Goal: Information Seeking & Learning: Learn about a topic

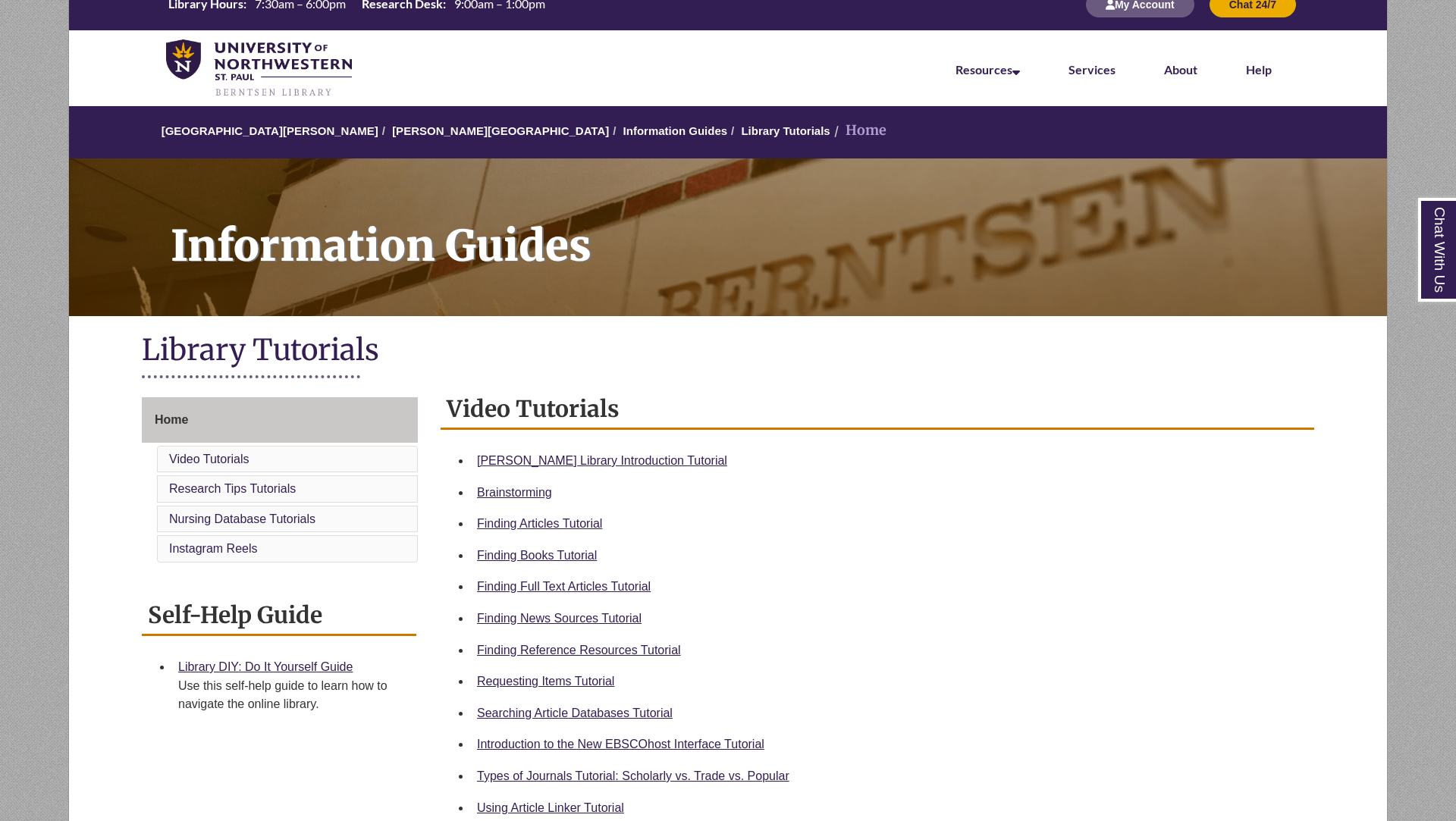
scroll to position [25, 0]
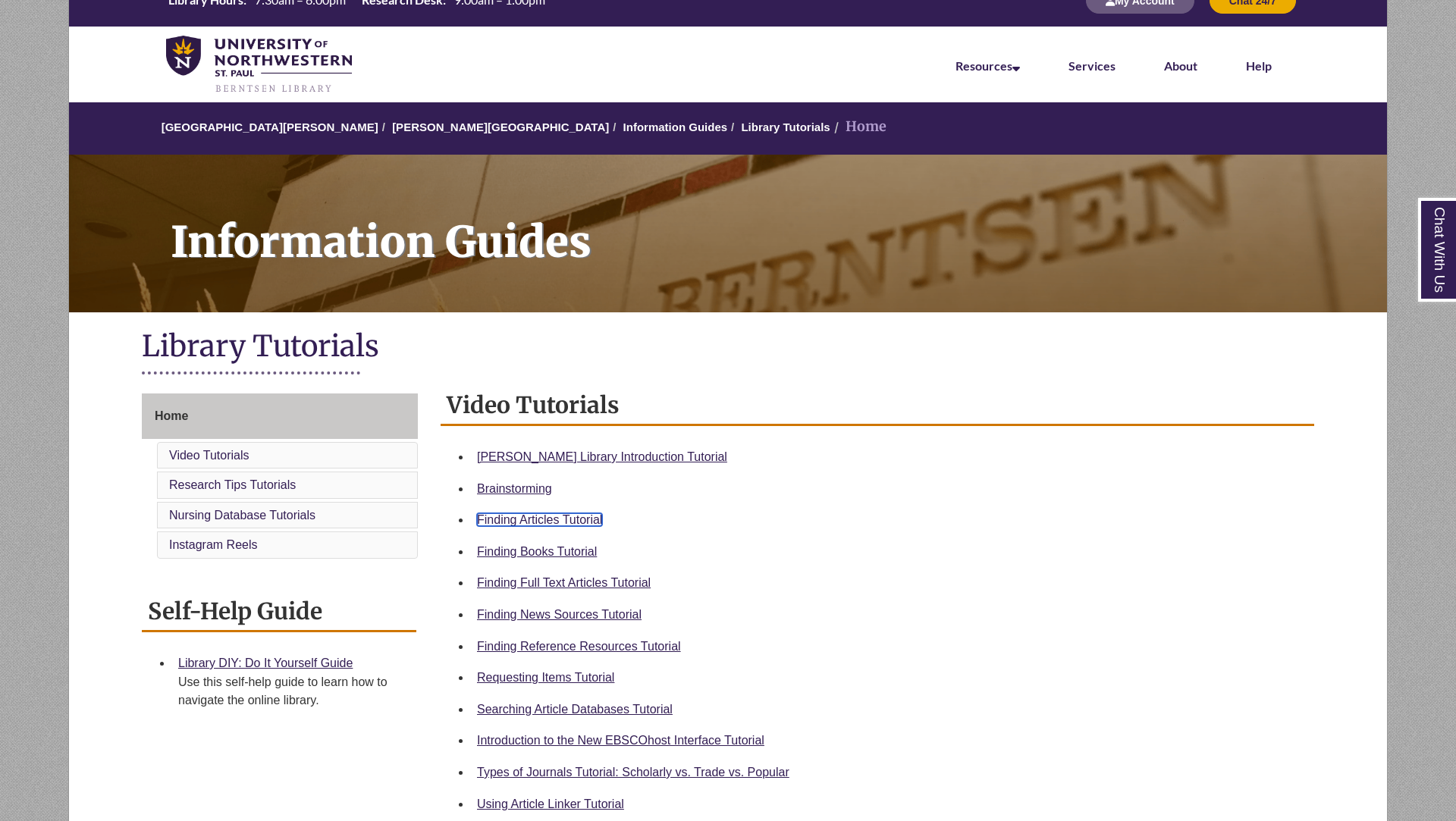
click at [583, 519] on link "Finding Articles Tutorial" at bounding box center [540, 520] width 125 height 13
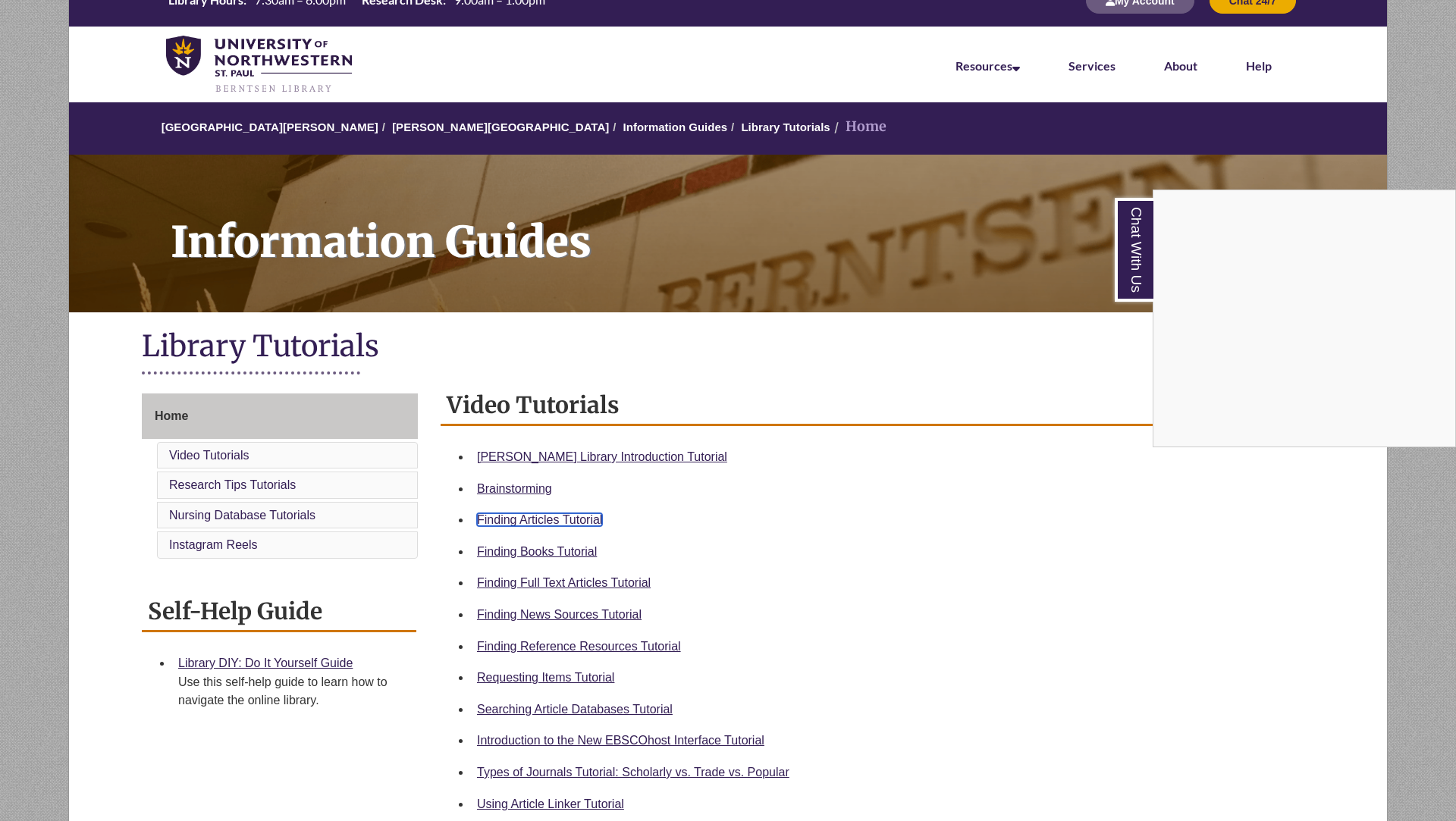
scroll to position [0, 0]
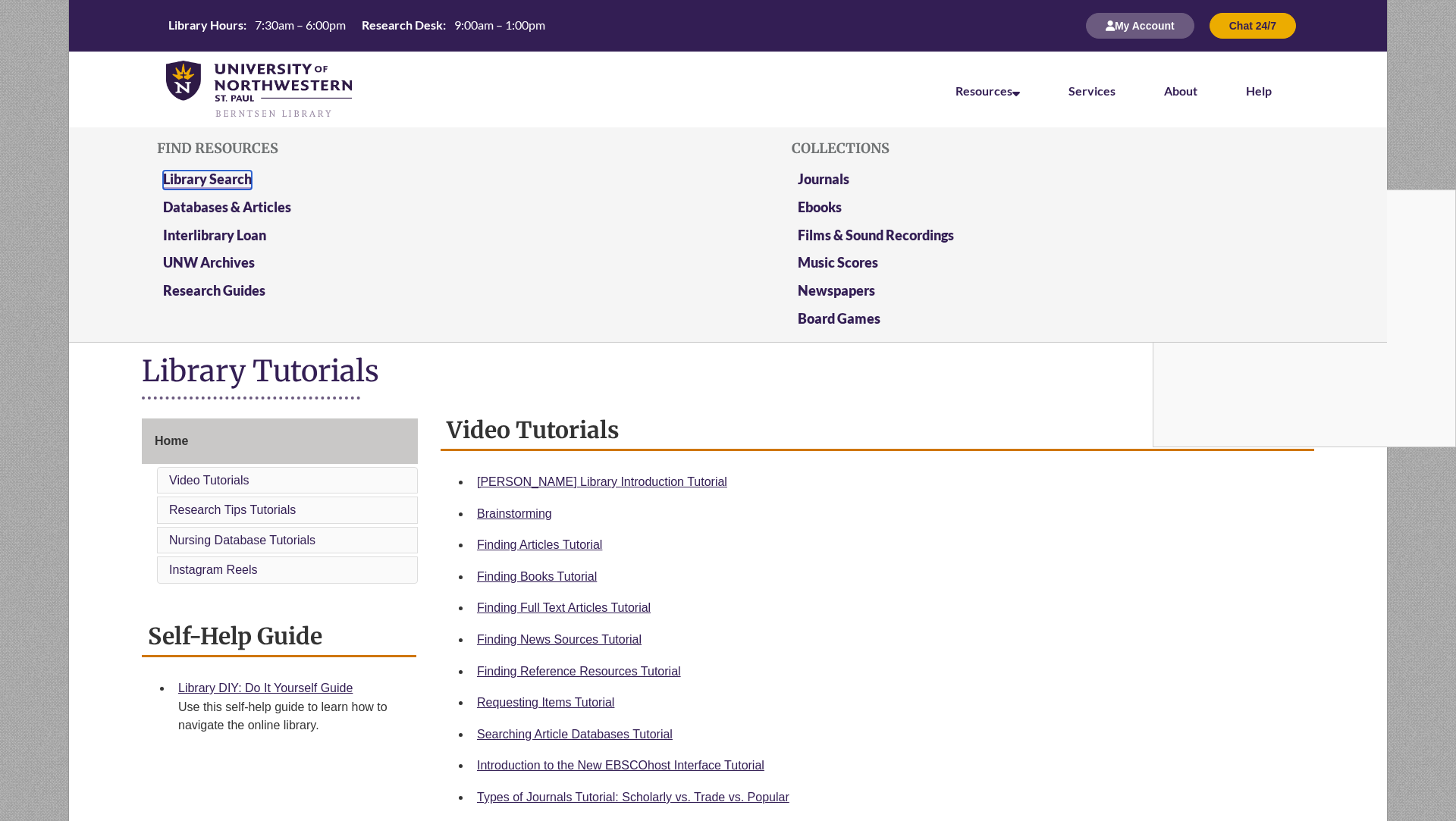
click at [226, 180] on link "Library Search" at bounding box center [207, 180] width 89 height 19
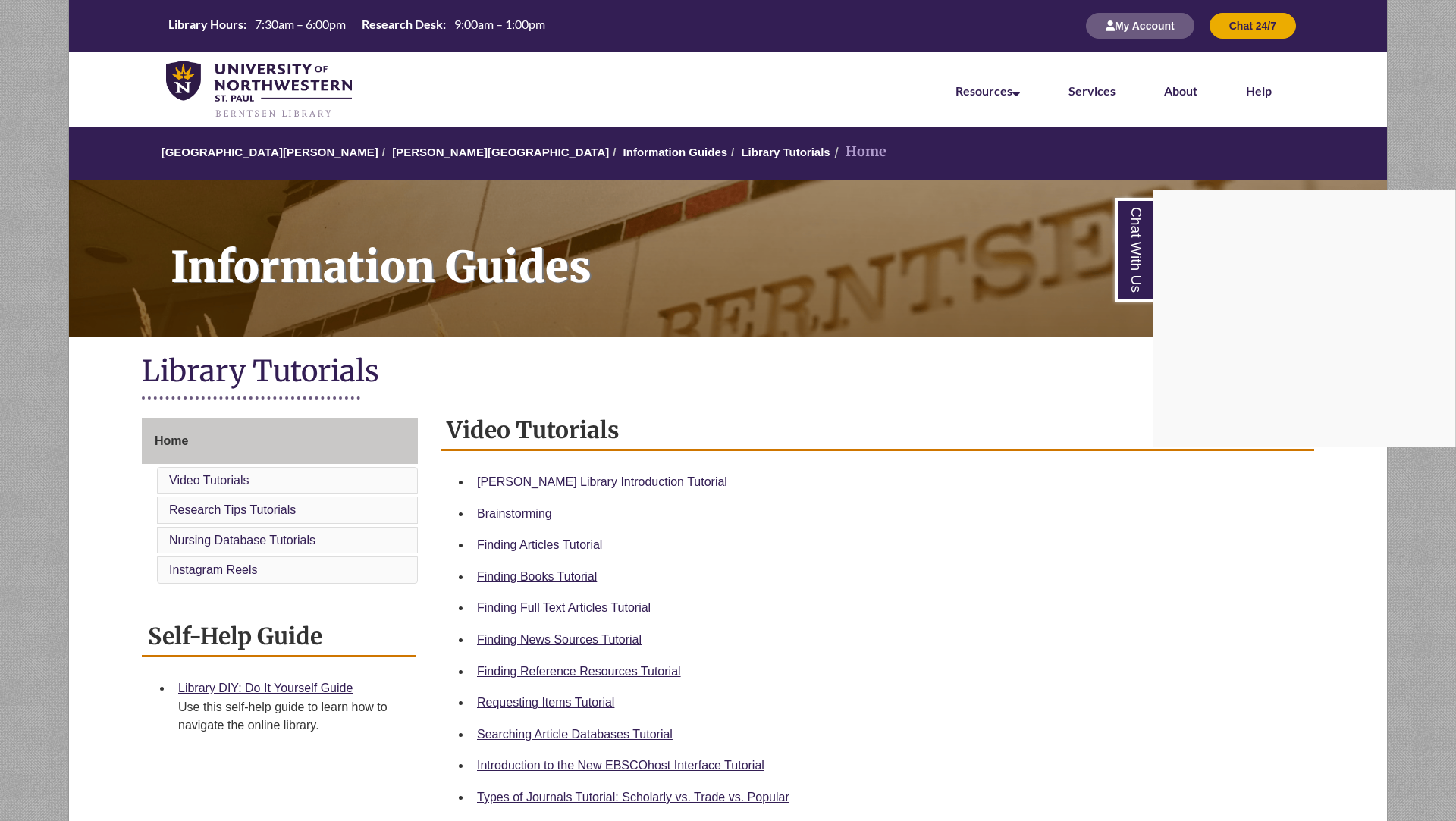
click at [514, 513] on div "Chat With Us" at bounding box center [728, 410] width 1456 height 821
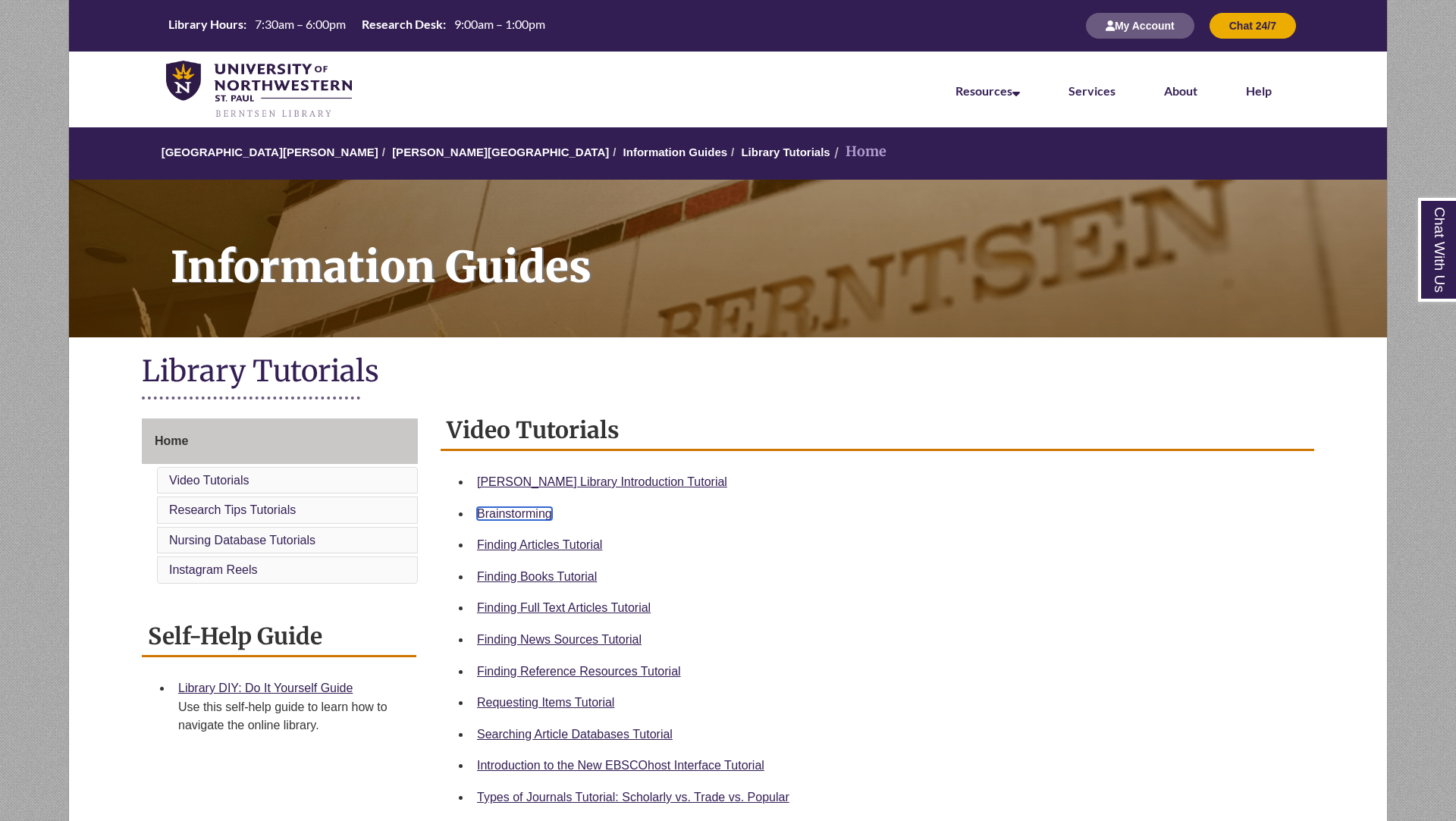
click at [534, 519] on link "Brainstorming" at bounding box center [514, 514] width 75 height 13
click at [550, 547] on link "Finding Articles Tutorial" at bounding box center [540, 545] width 125 height 13
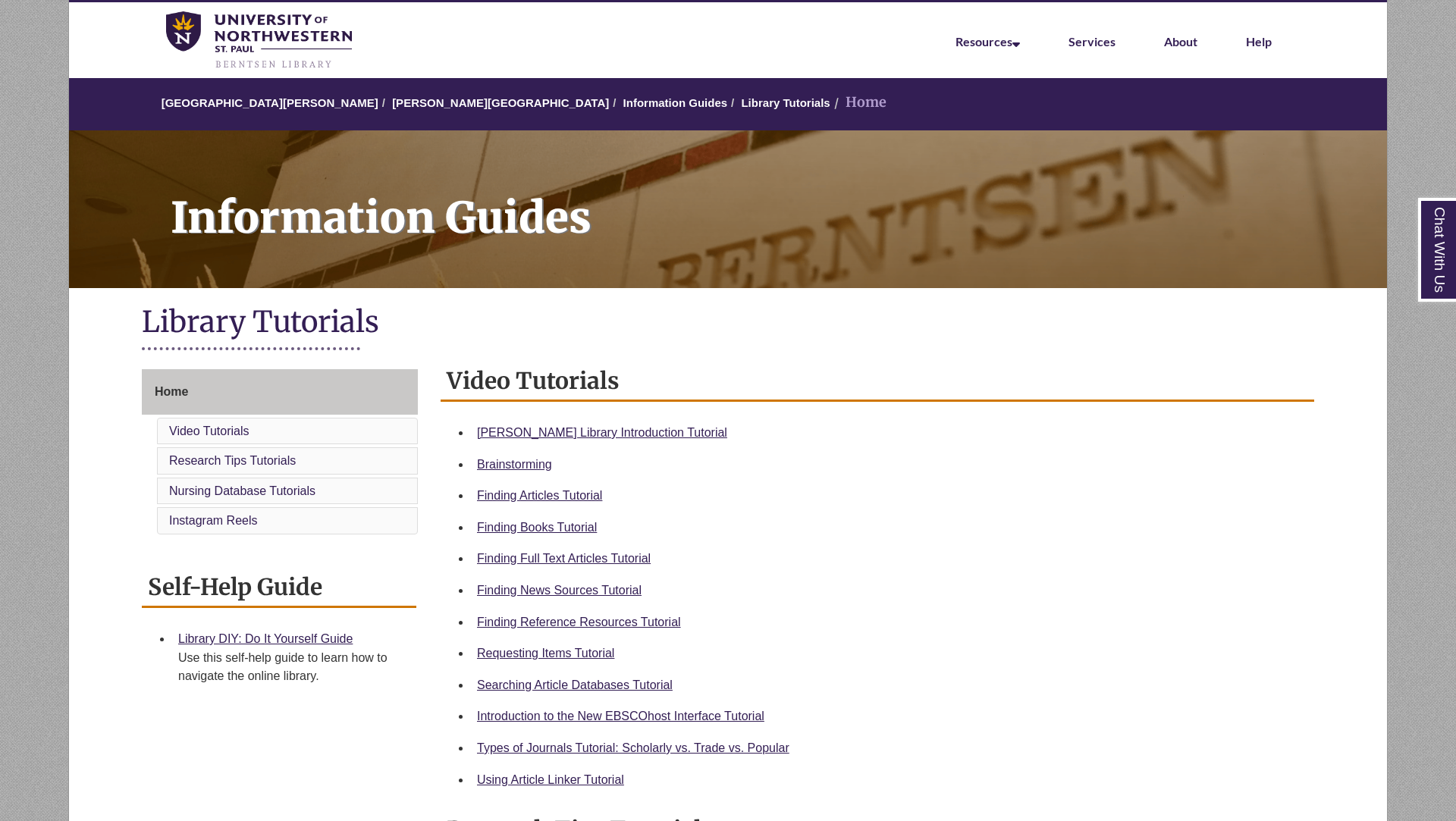
scroll to position [50, 0]
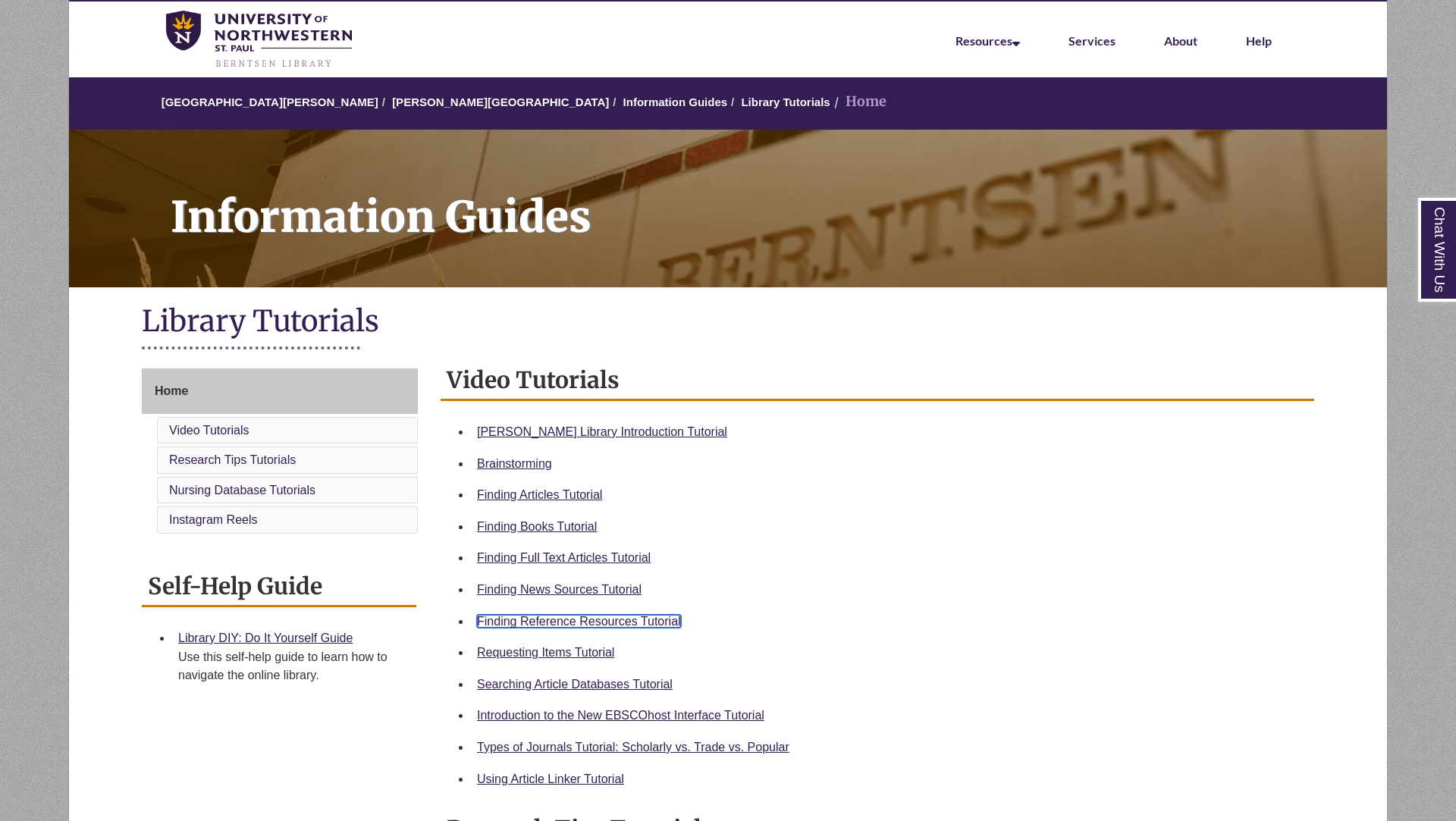
click at [616, 625] on link "Finding Reference Resources Tutorial" at bounding box center [579, 622] width 204 height 13
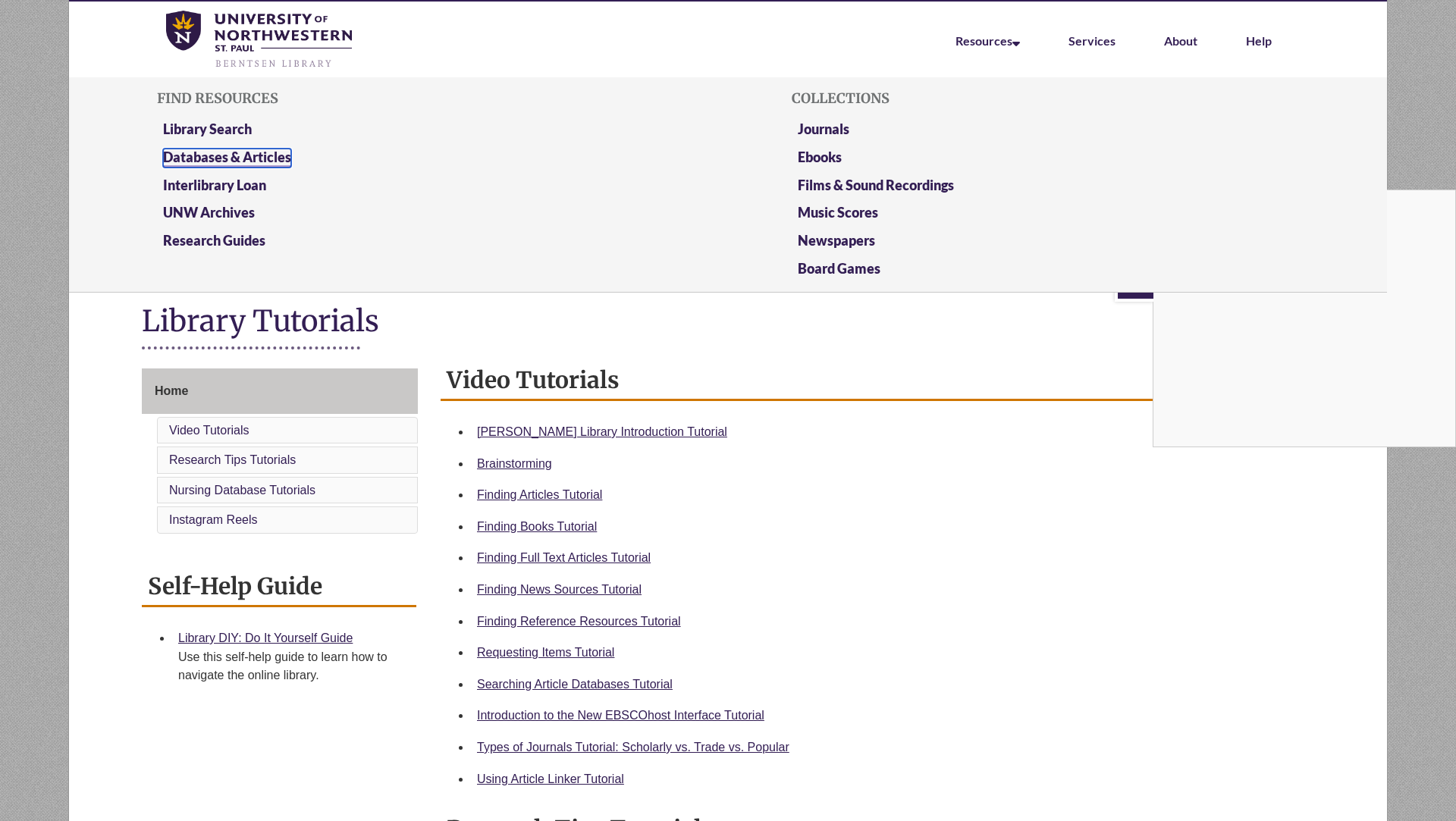
click at [281, 155] on link "Databases & Articles" at bounding box center [226, 158] width 128 height 19
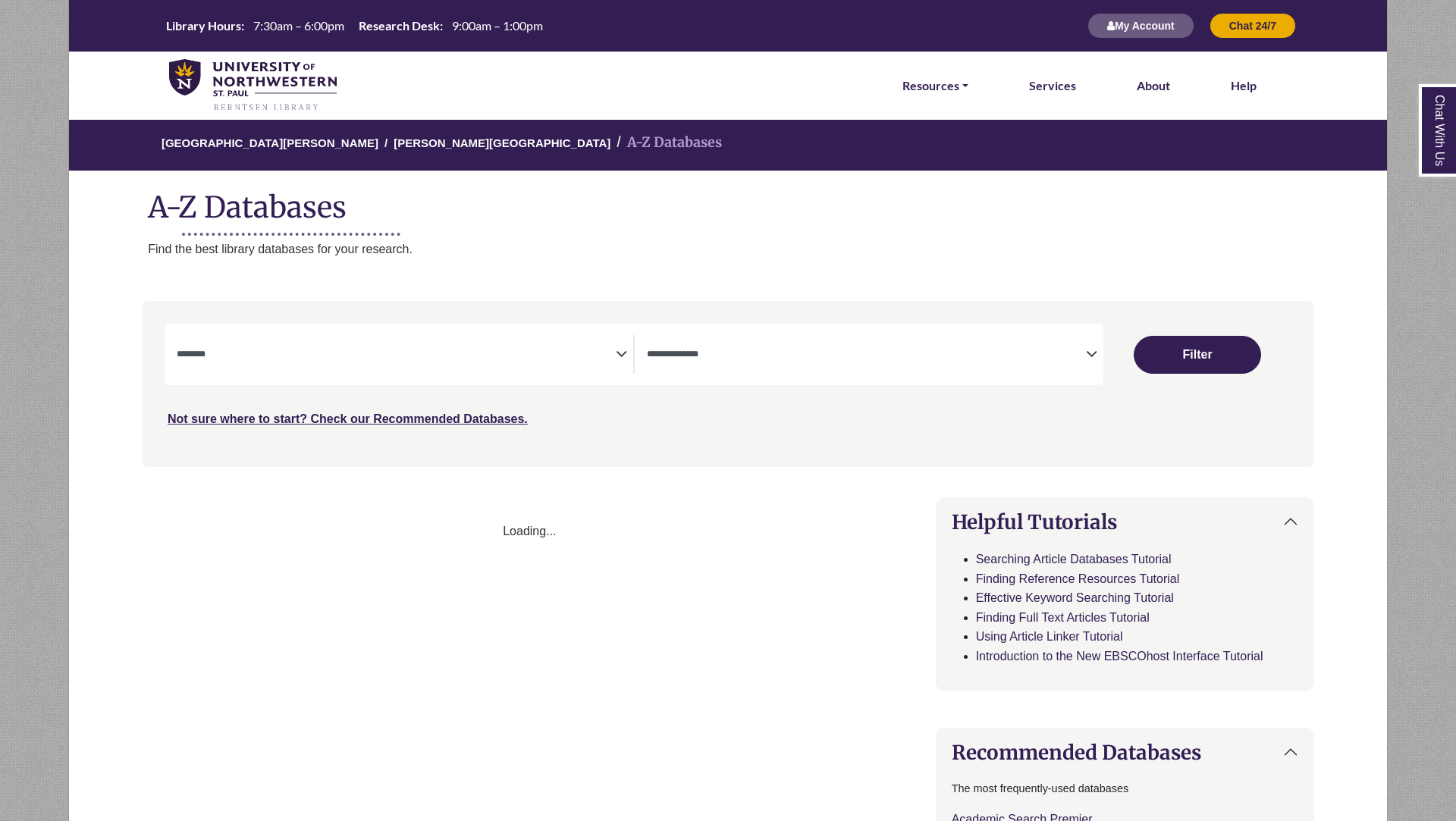
select select "Database Subject Filter"
select select "Database Types Filter"
select select "Database Subject Filter"
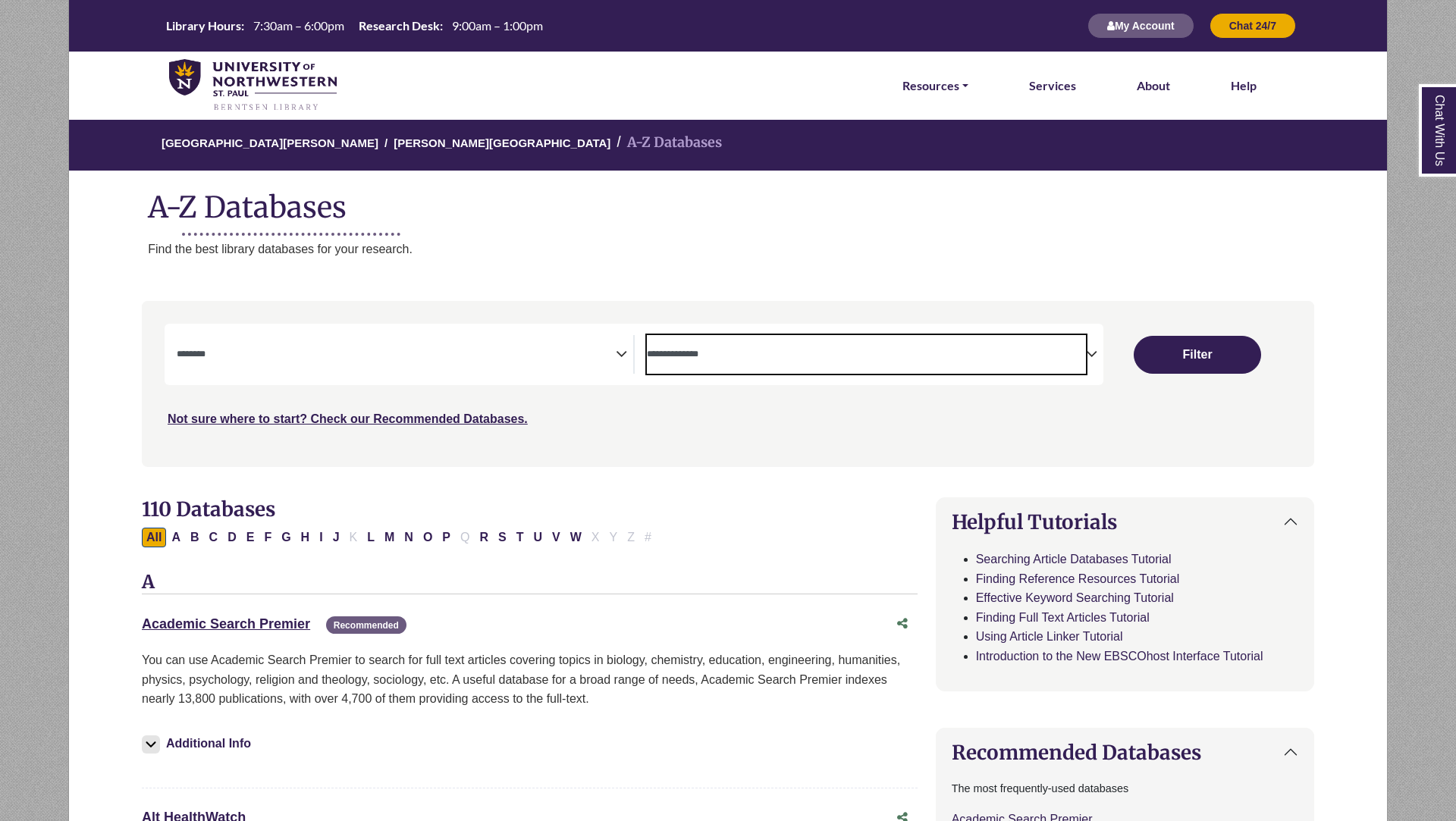
click at [847, 342] on span "Search filters" at bounding box center [866, 355] width 439 height 39
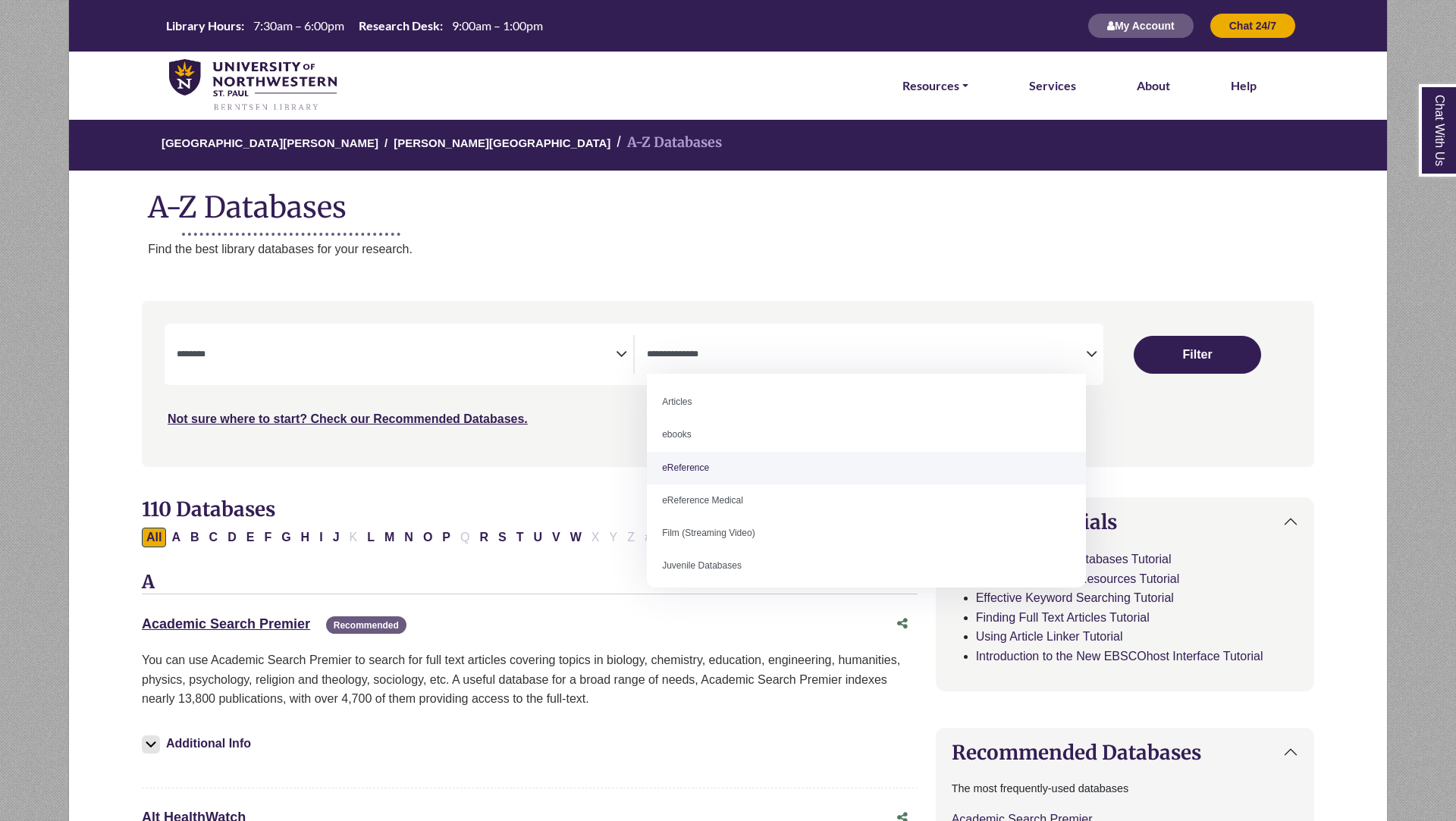
select select "*****"
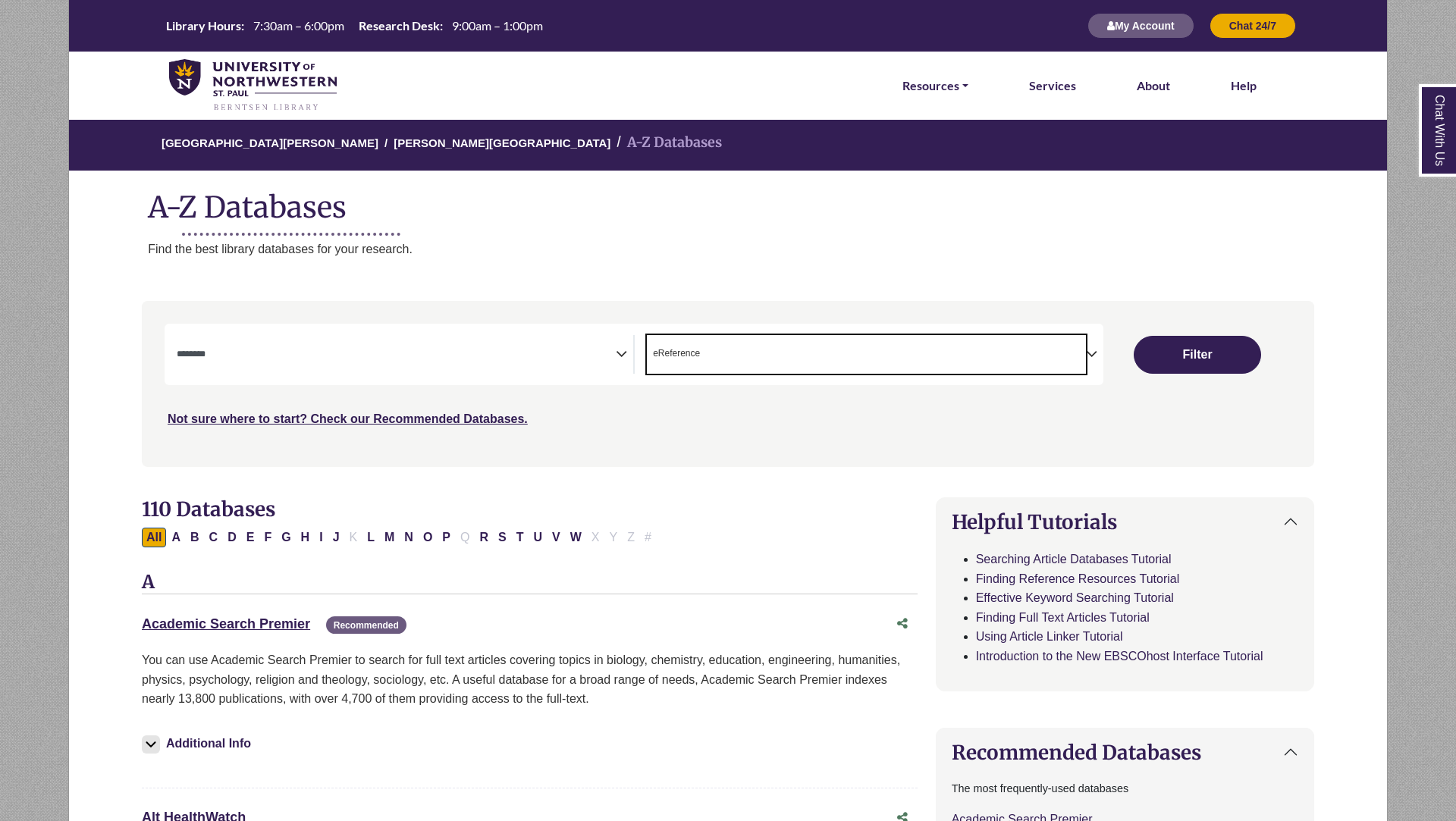
click at [393, 366] on span "Search filters" at bounding box center [395, 355] width 439 height 39
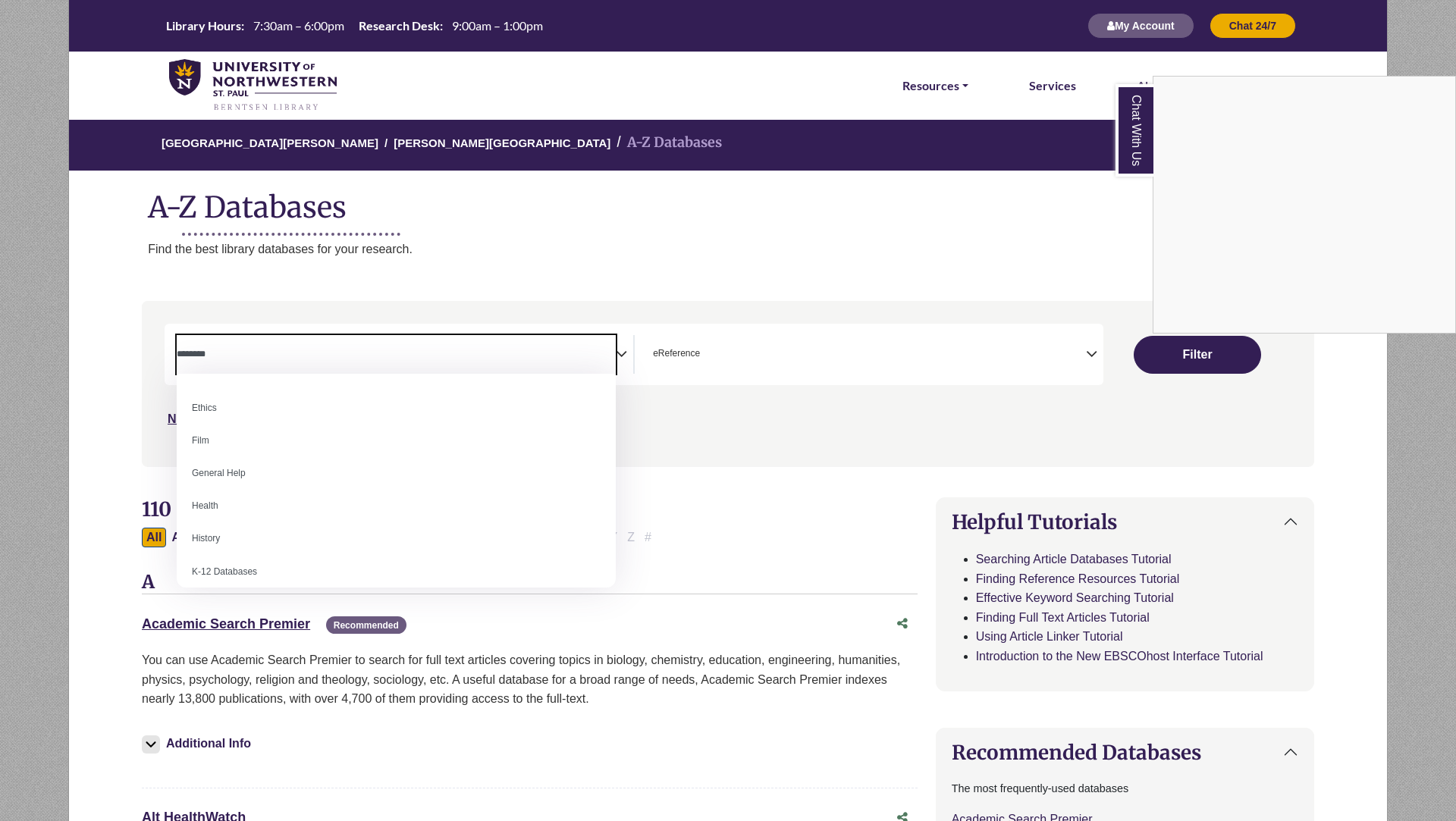
scroll to position [586, 0]
click at [546, 270] on div "Chat With Us" at bounding box center [728, 410] width 1456 height 821
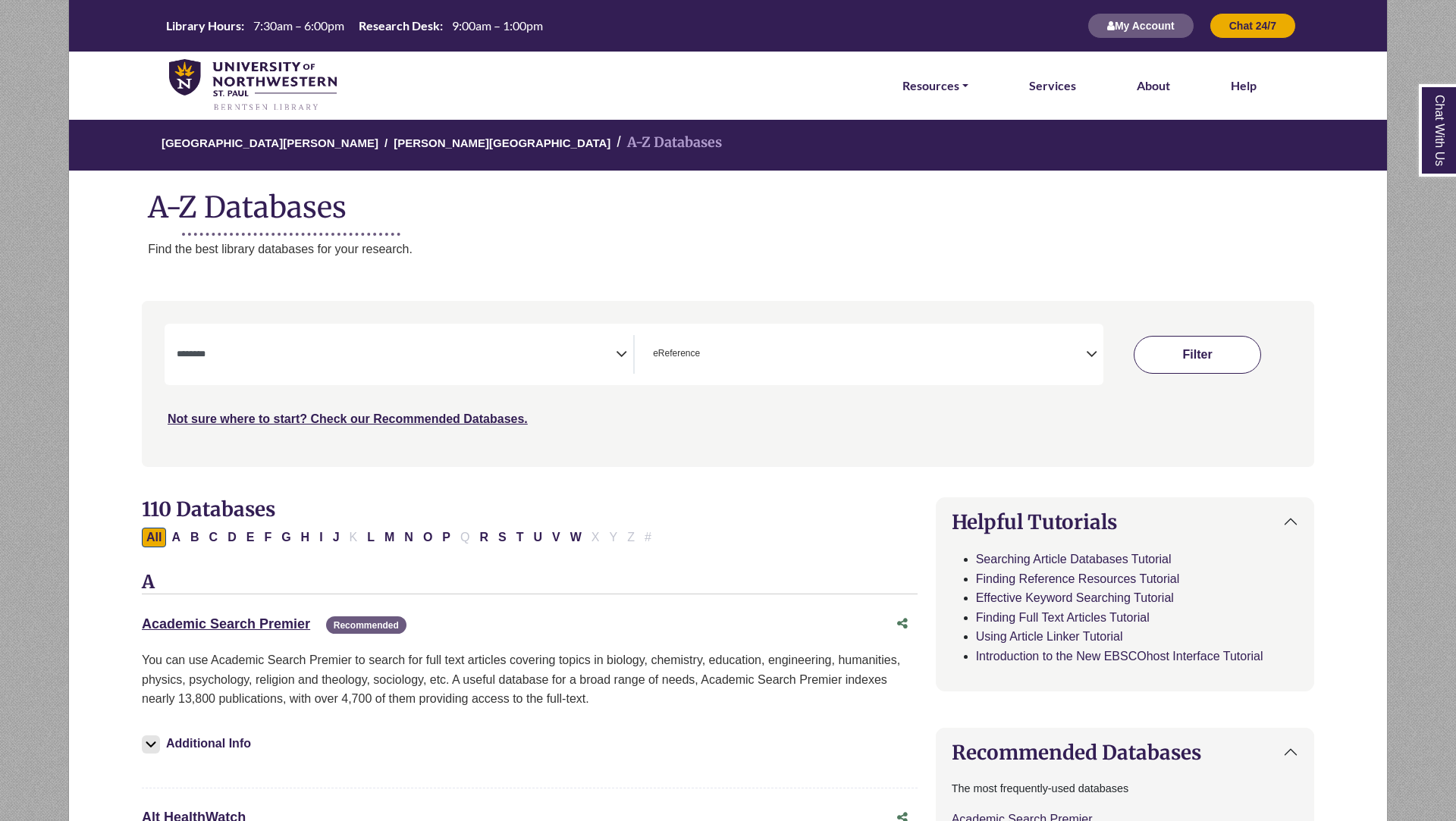
click at [1242, 361] on button "Filter" at bounding box center [1197, 355] width 127 height 38
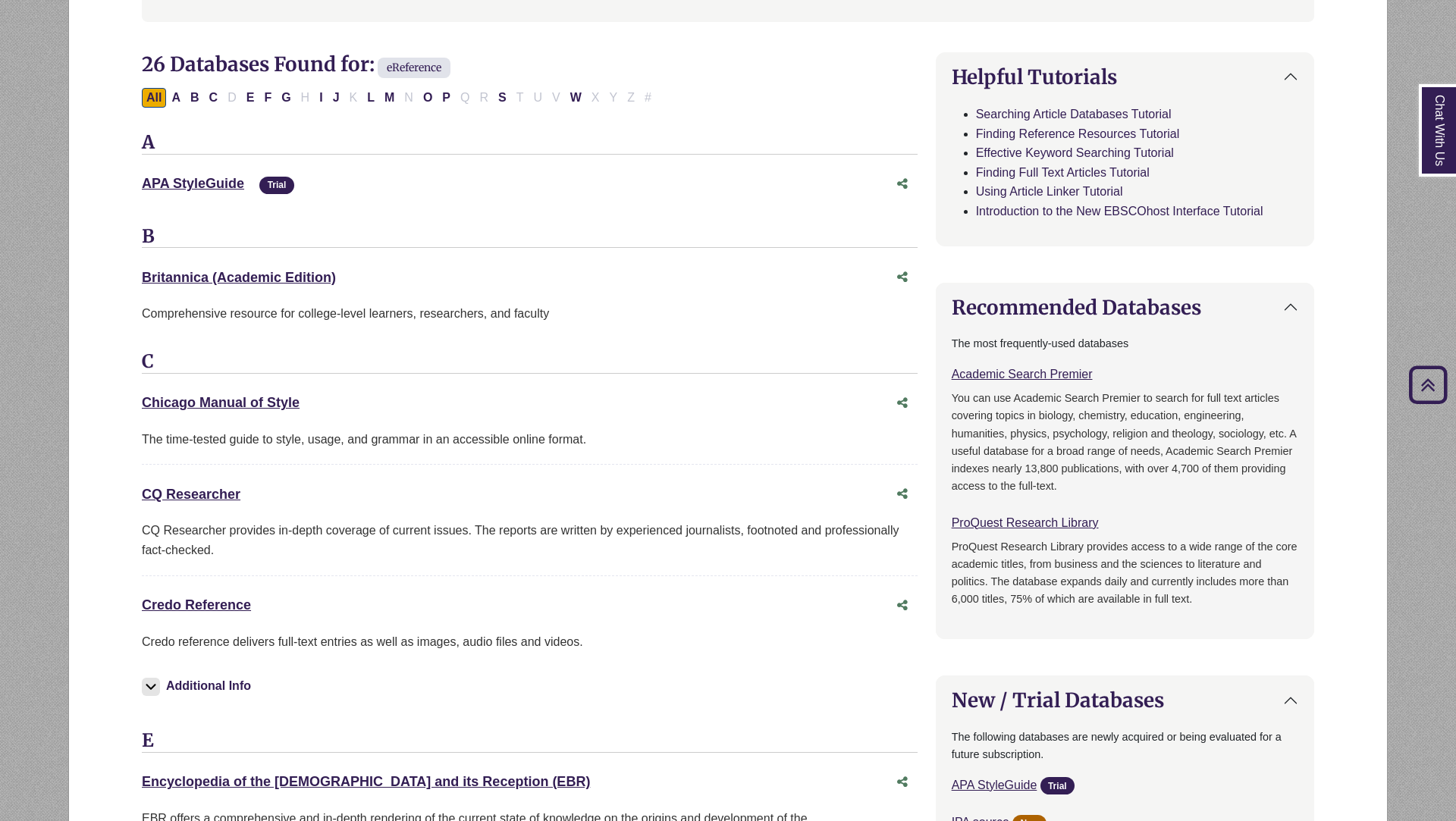
scroll to position [448, 0]
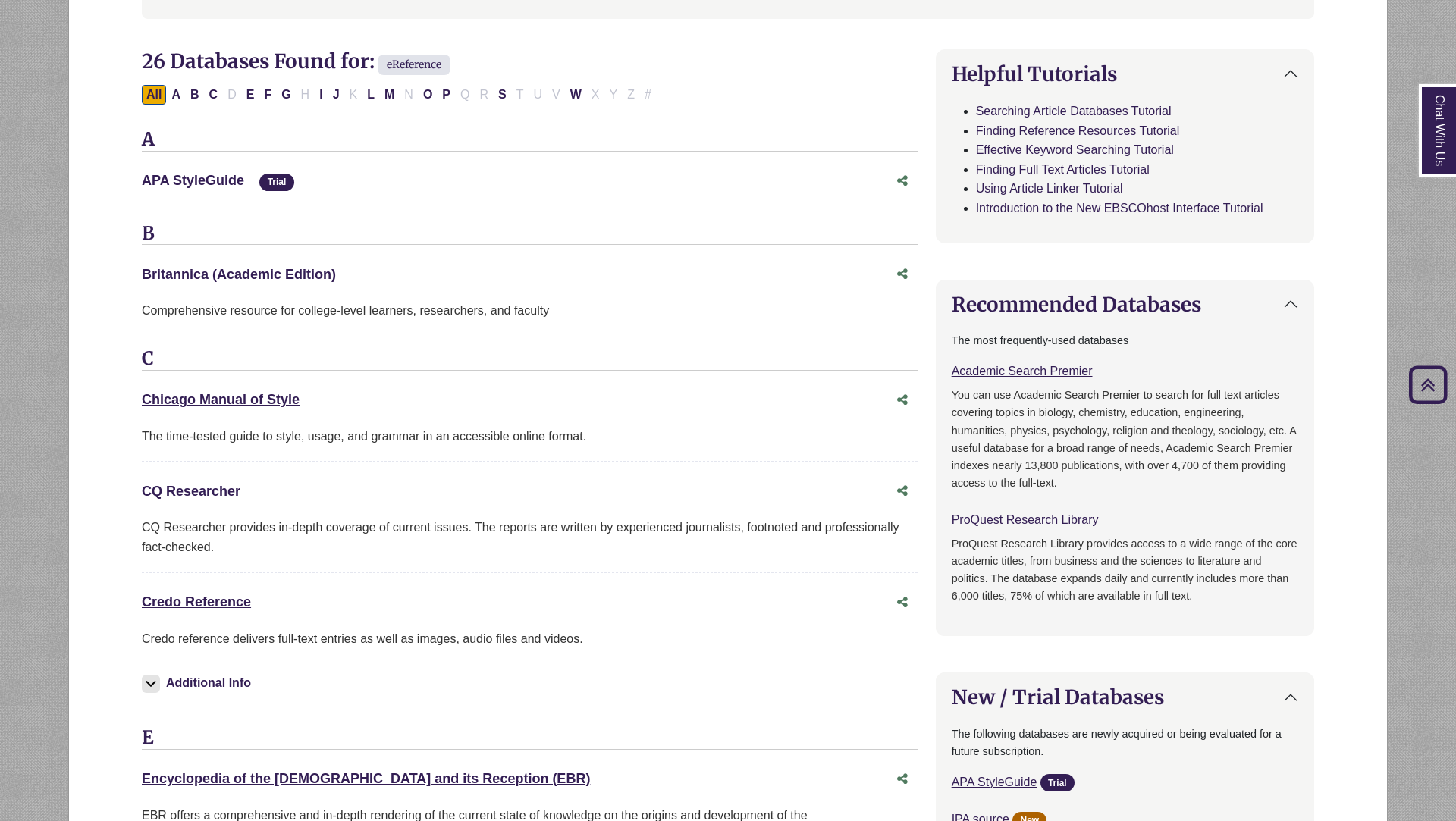
click at [290, 276] on link "Britannica (Academic Edition) This link opens in a new window" at bounding box center [239, 275] width 194 height 15
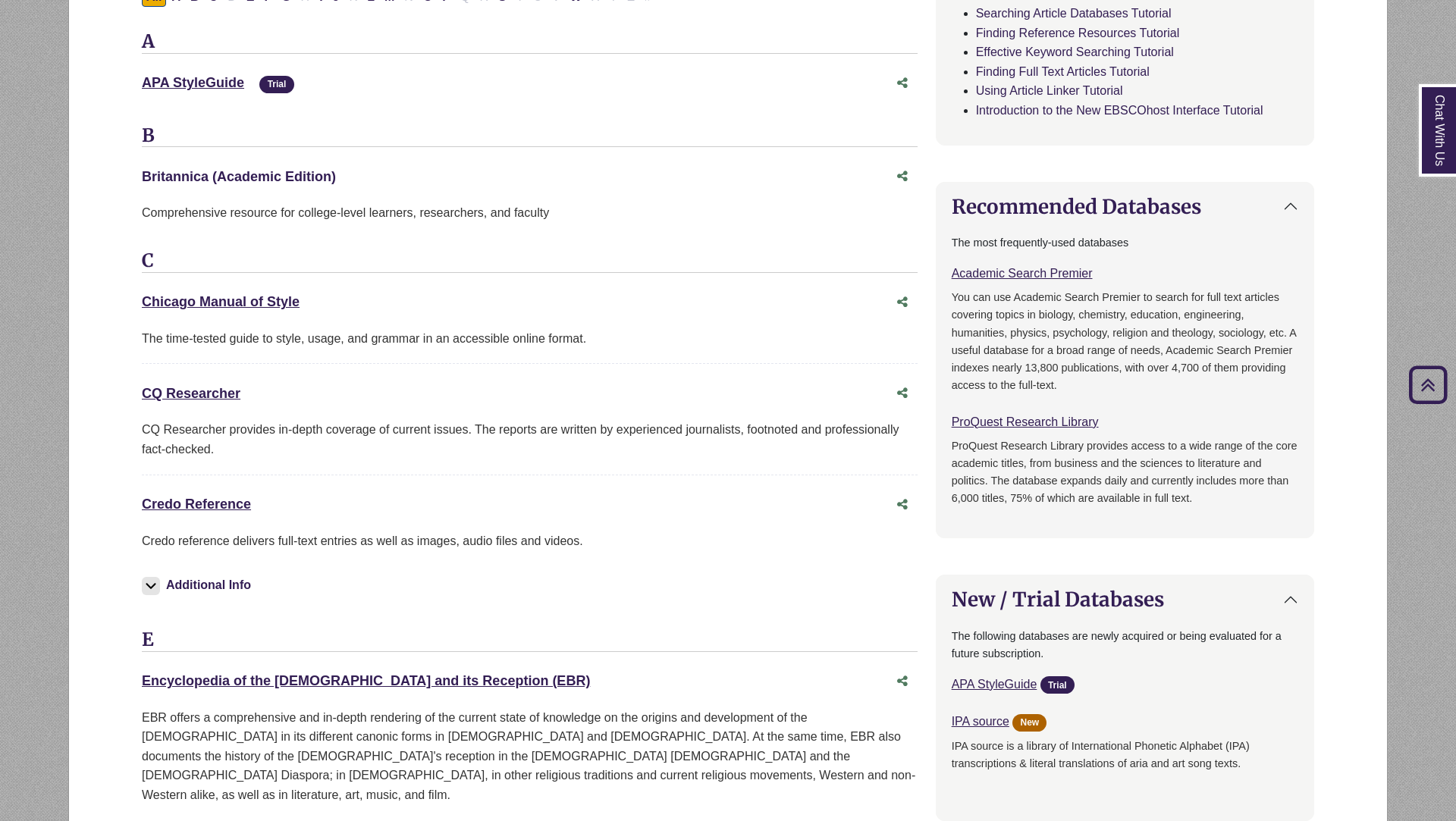
scroll to position [547, 0]
click at [196, 395] on link "CQ Researcher This link opens in a new window" at bounding box center [191, 392] width 98 height 15
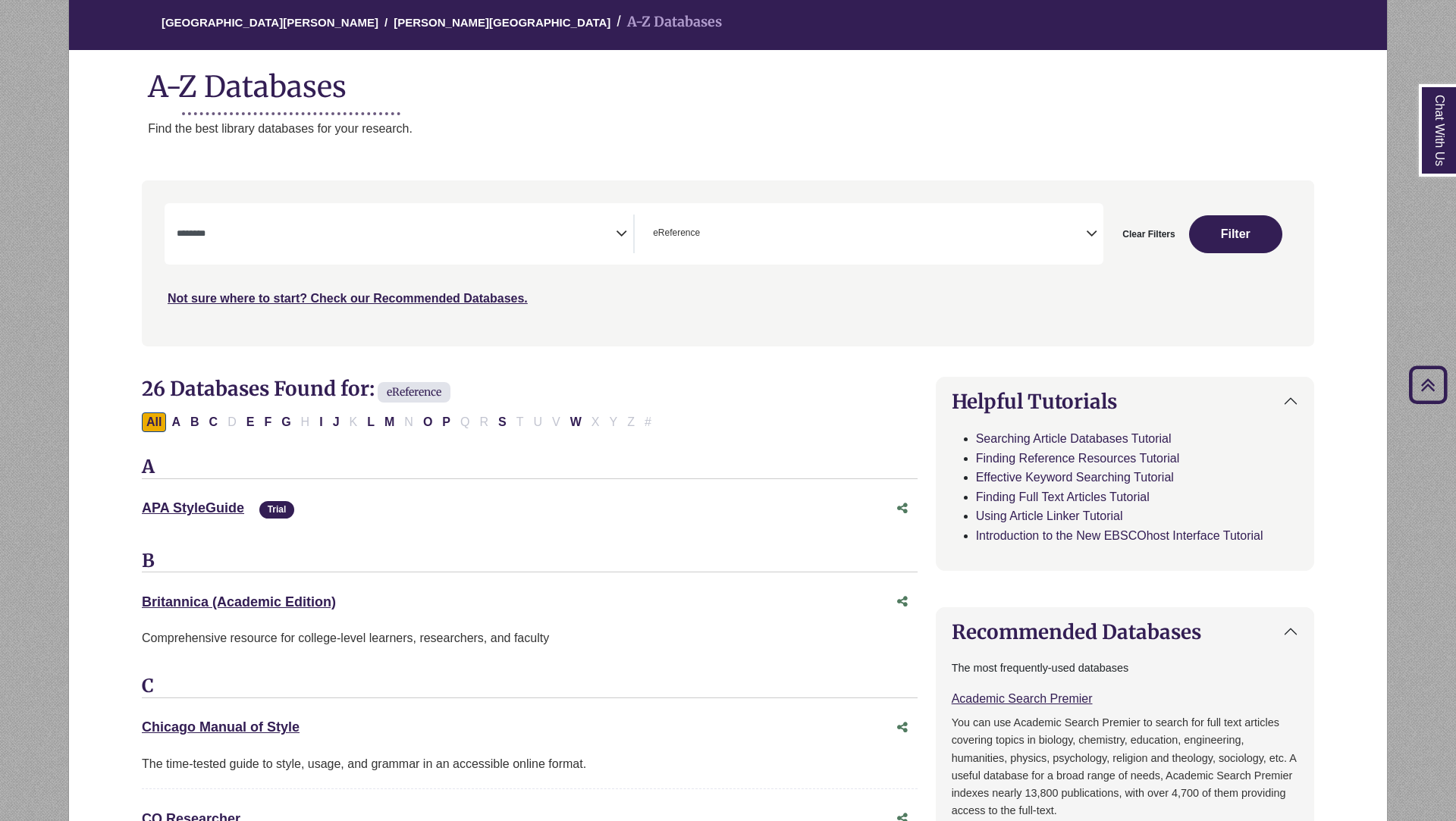
scroll to position [0, 0]
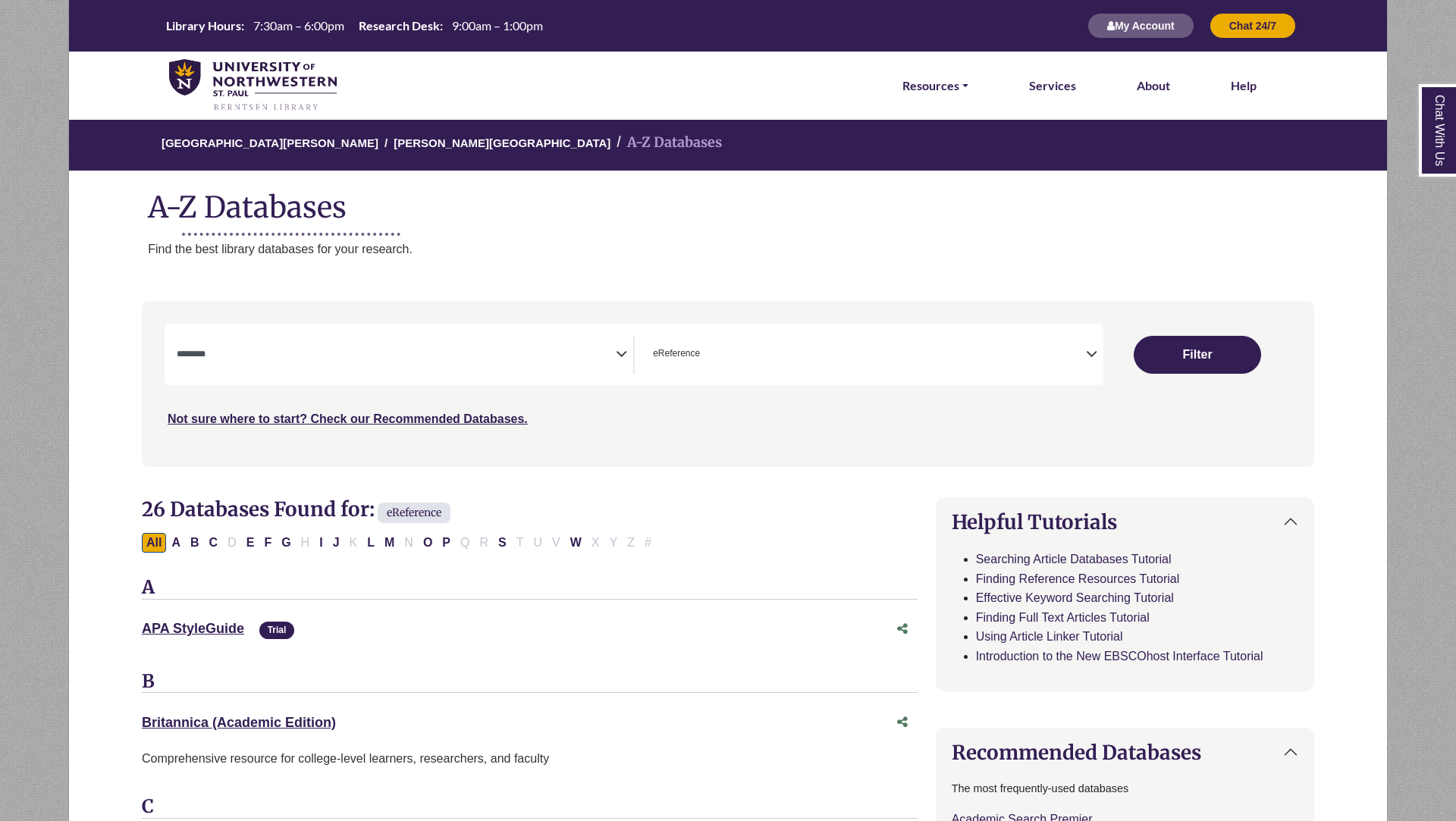
select select "Database Subject Filter"
select select "Database Types Filter"
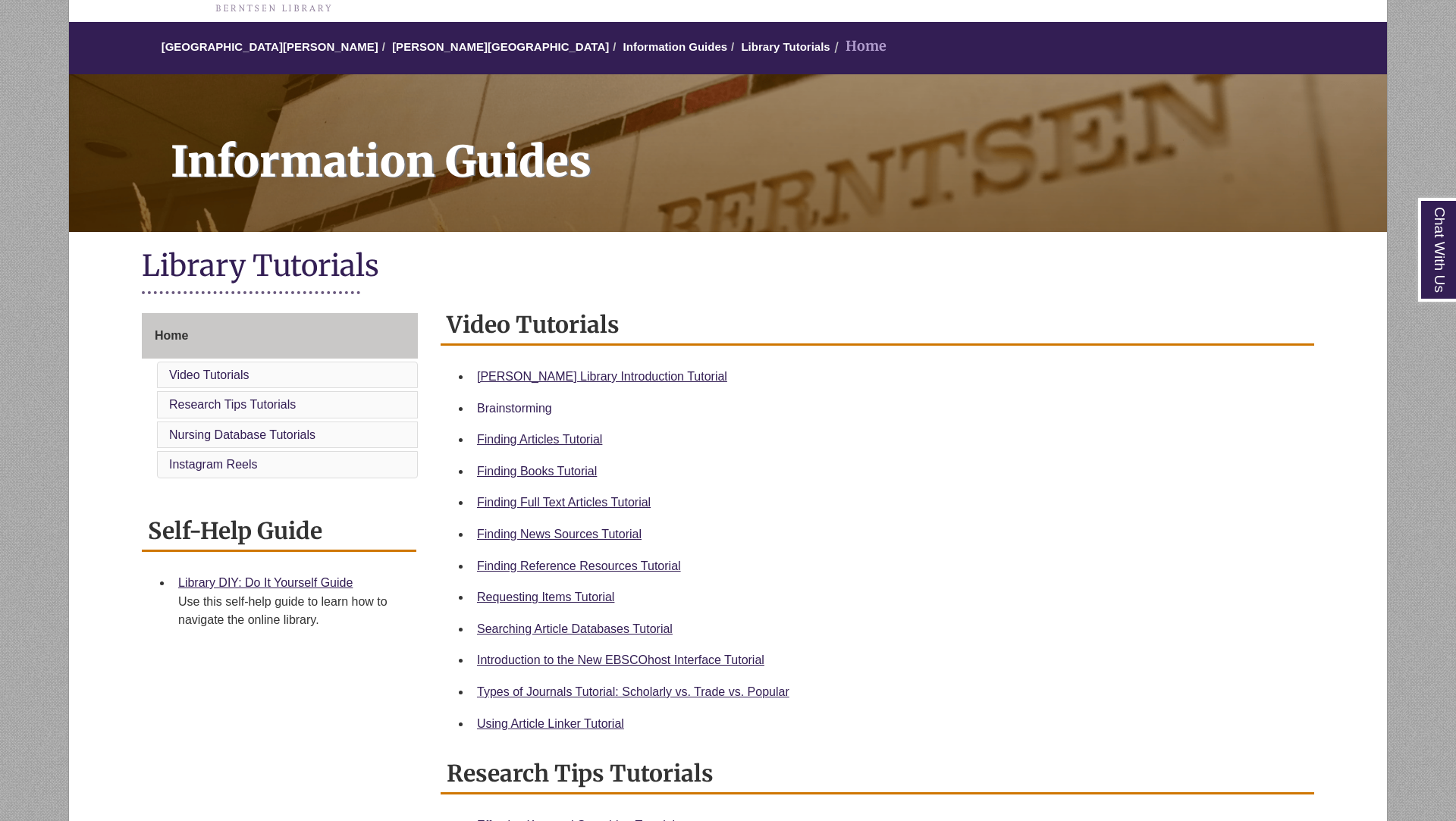
scroll to position [106, 0]
click at [546, 536] on link "Finding News Sources Tutorial" at bounding box center [559, 534] width 165 height 13
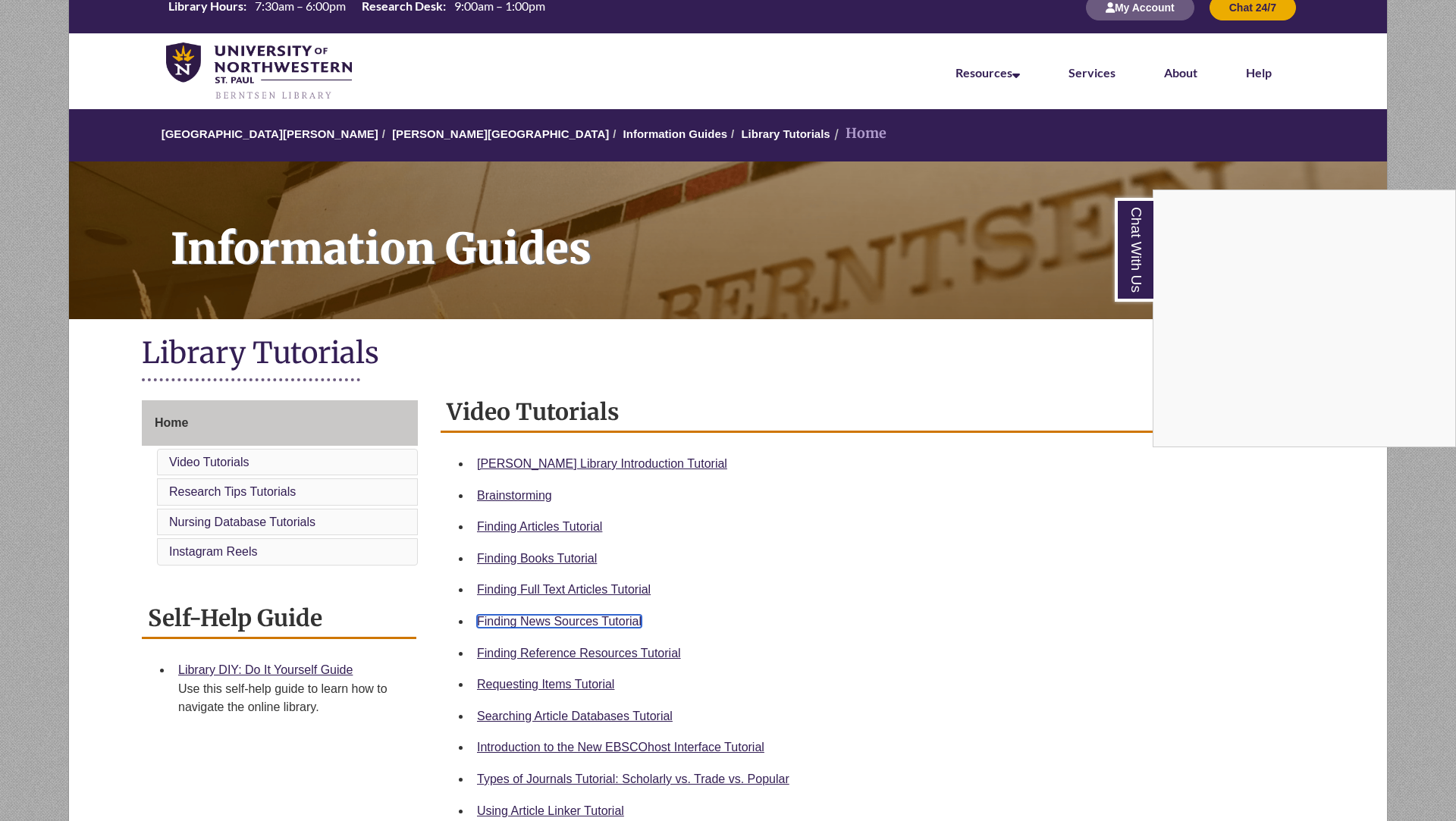
scroll to position [0, 0]
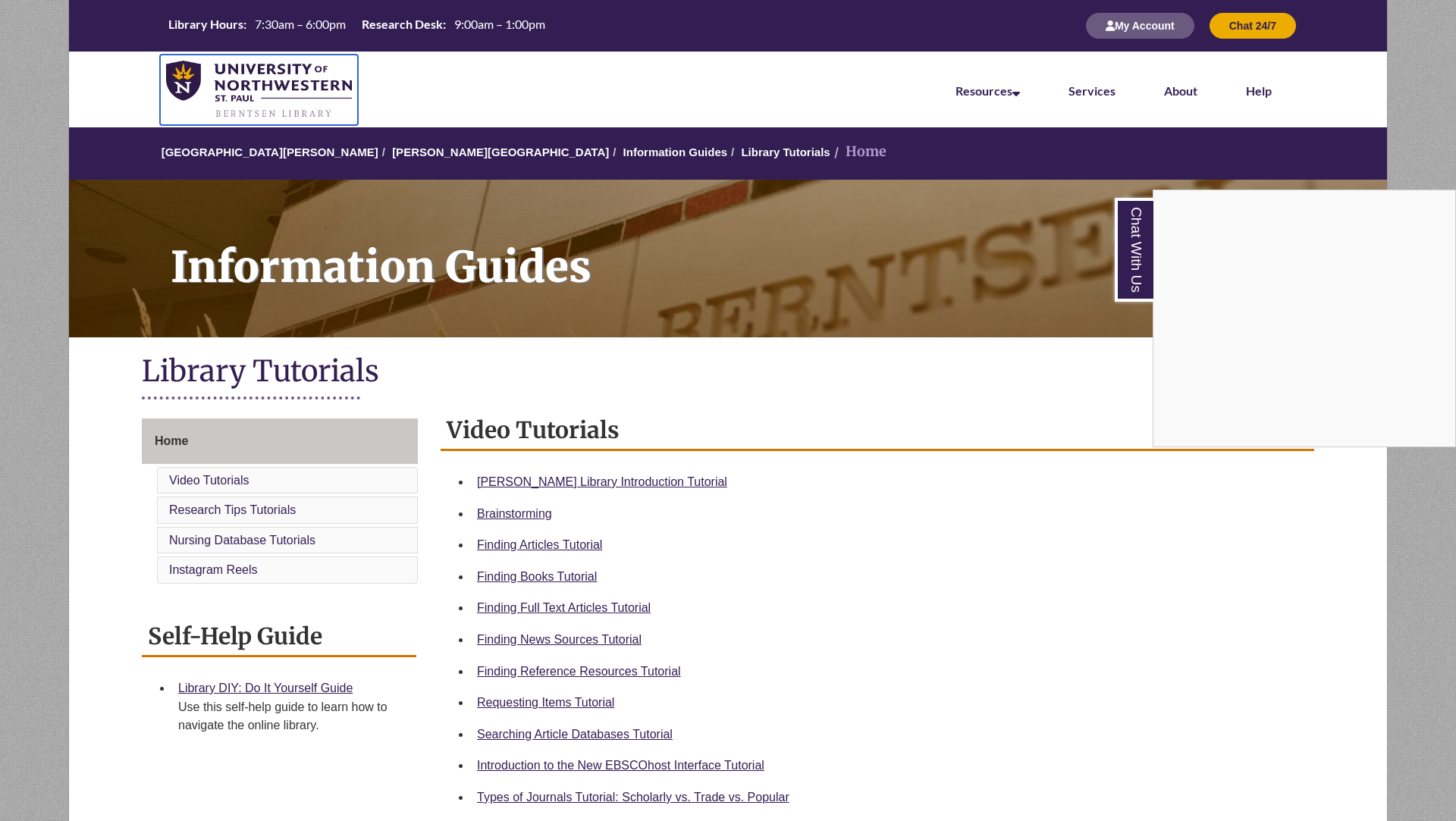
click at [205, 79] on img at bounding box center [259, 90] width 185 height 59
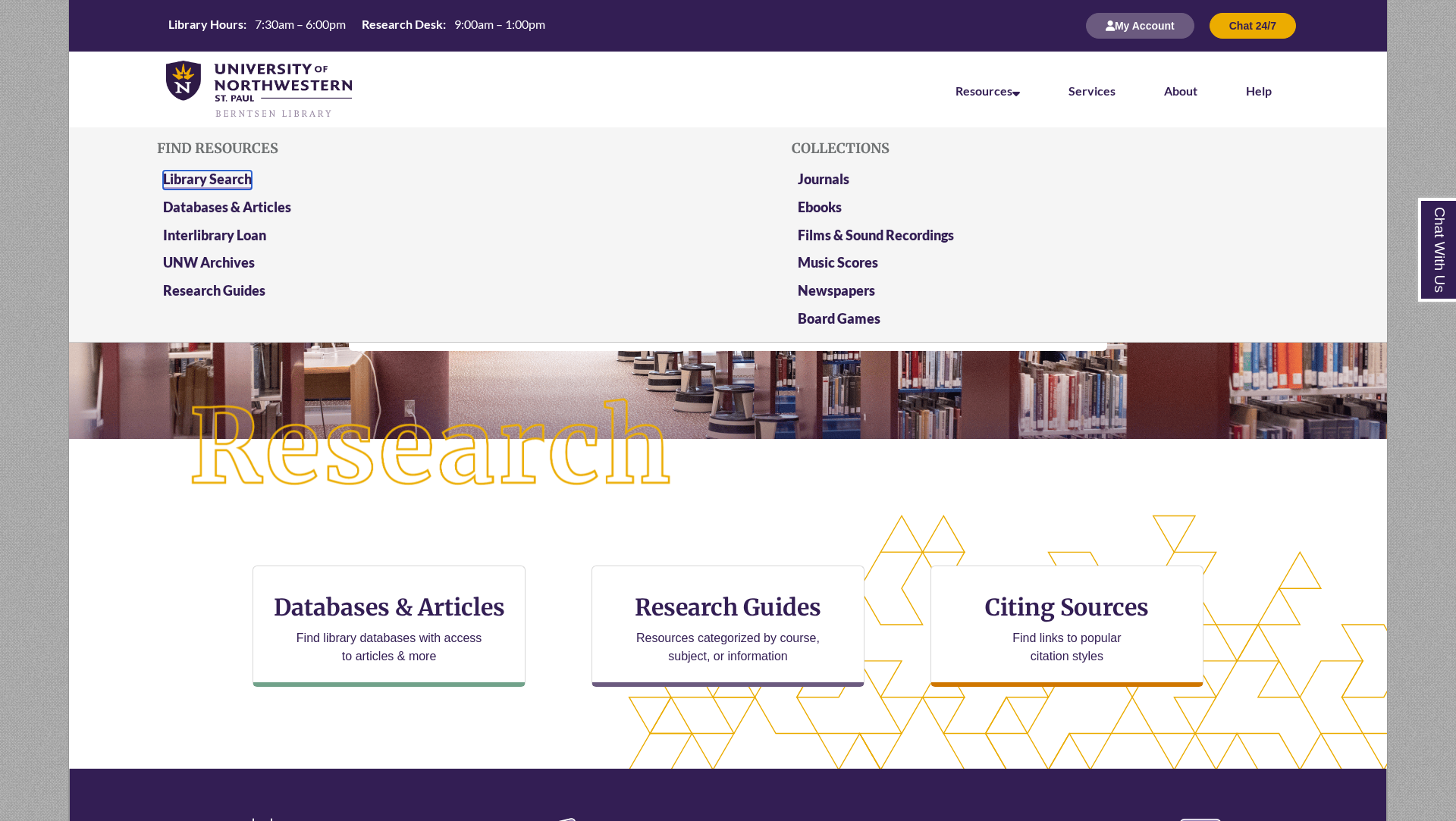
click at [228, 171] on link "Library Search" at bounding box center [207, 180] width 89 height 19
